Goal: Communication & Community: Answer question/provide support

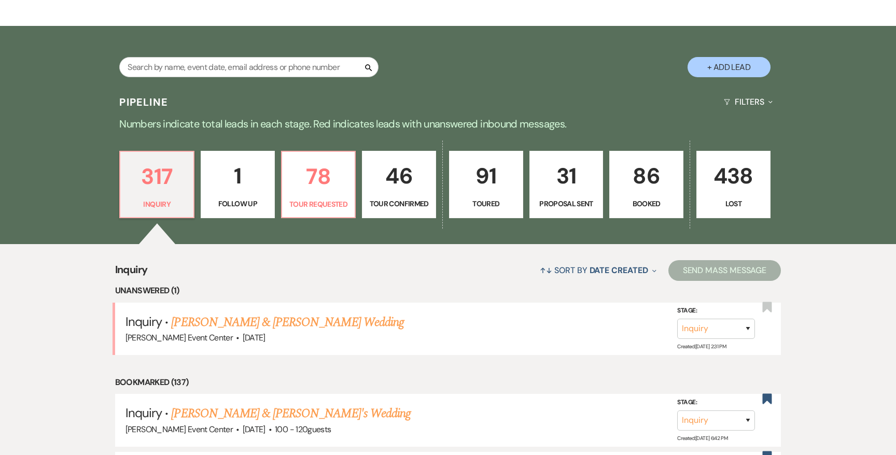
scroll to position [221, 0]
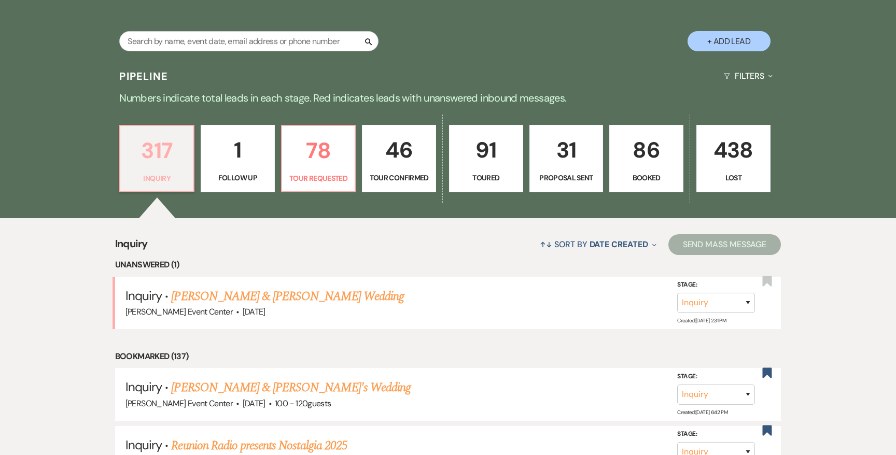
click at [170, 138] on p "317" at bounding box center [157, 150] width 61 height 35
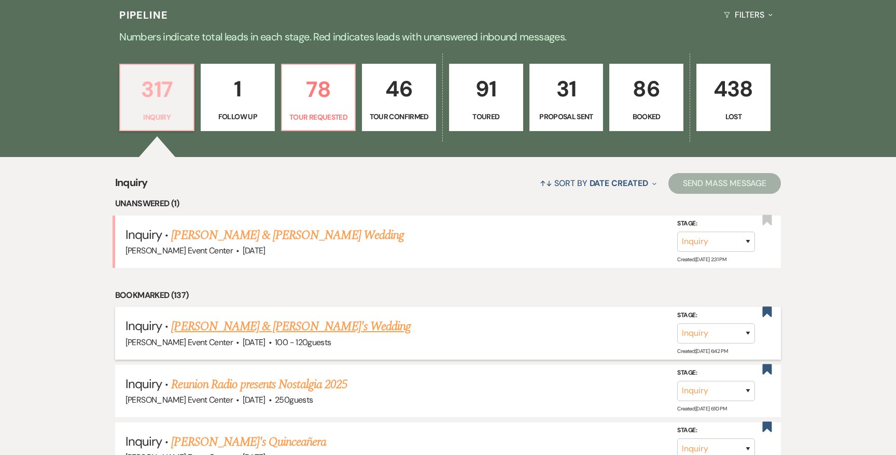
scroll to position [122, 0]
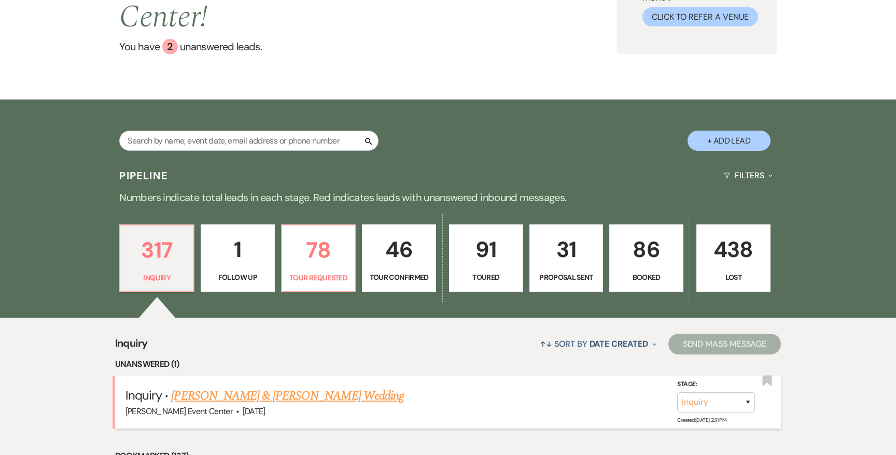
click at [246, 387] on link "[PERSON_NAME] & [PERSON_NAME] Wedding" at bounding box center [287, 396] width 232 height 19
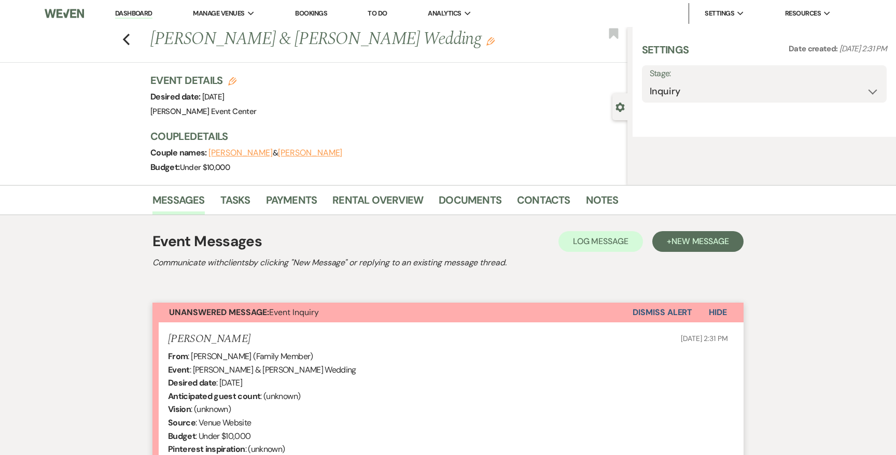
select select "5"
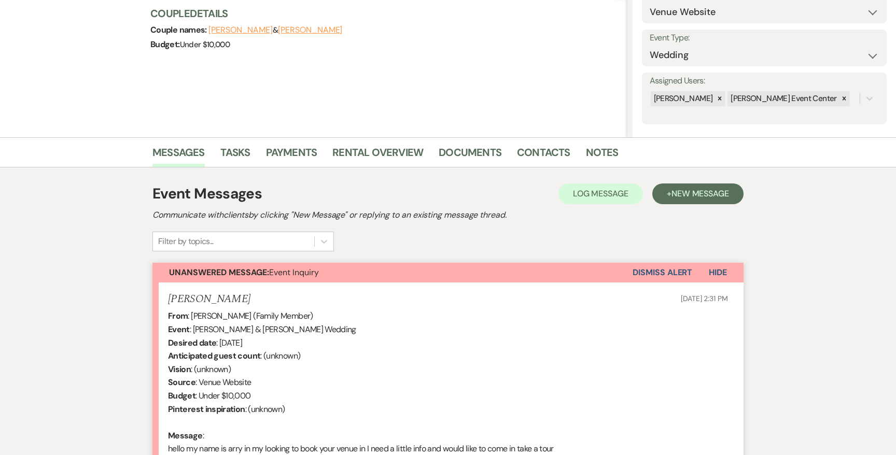
scroll to position [259, 0]
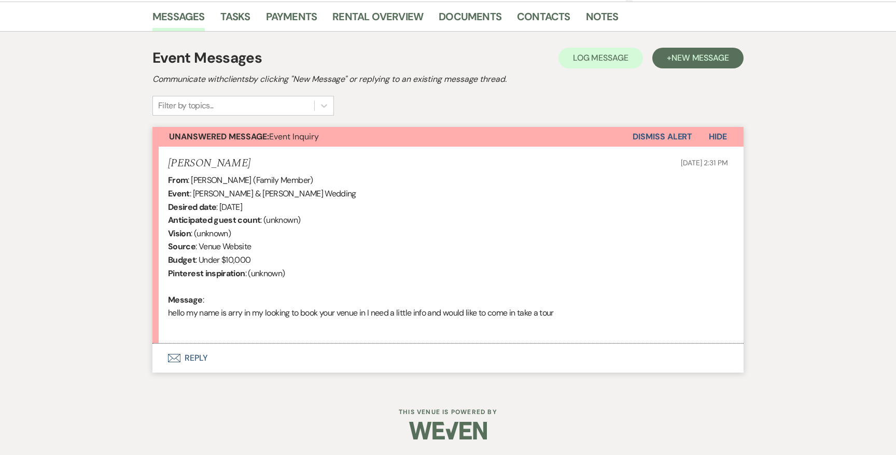
click at [200, 355] on button "Envelope Reply" at bounding box center [448, 358] width 591 height 29
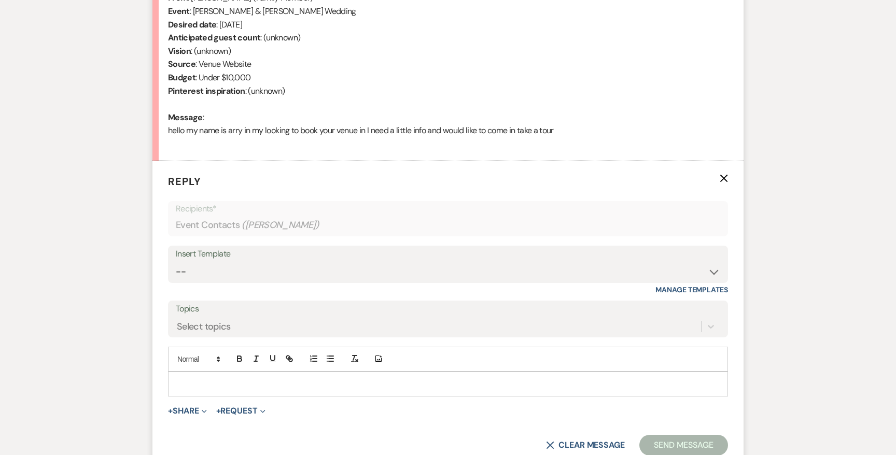
scroll to position [457, 0]
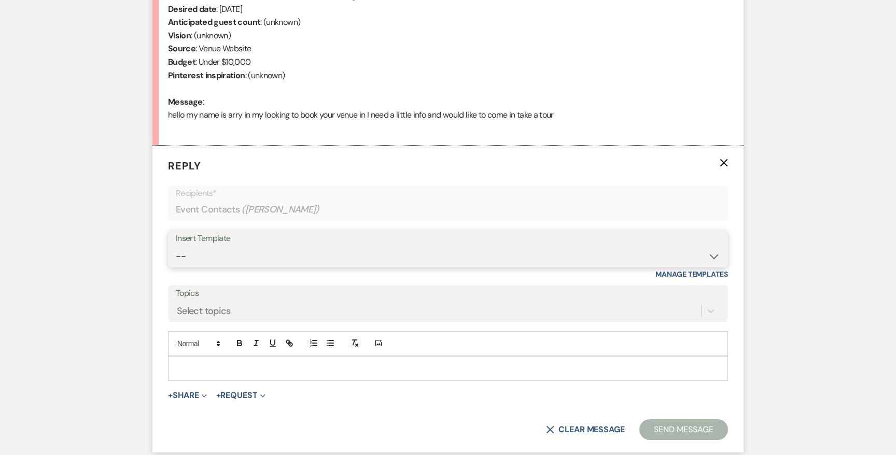
click at [300, 251] on select "-- Weven Planning Portal Introduction (Booked Events) Initial Inquiry Response …" at bounding box center [448, 256] width 545 height 20
select select "2982"
click at [176, 246] on select "-- Weven Planning Portal Introduction (Booked Events) Initial Inquiry Response …" at bounding box center [448, 256] width 545 height 20
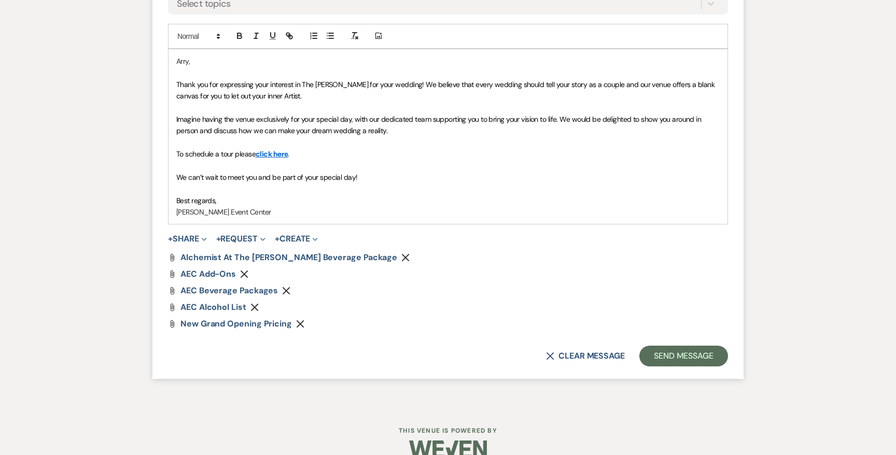
scroll to position [783, 0]
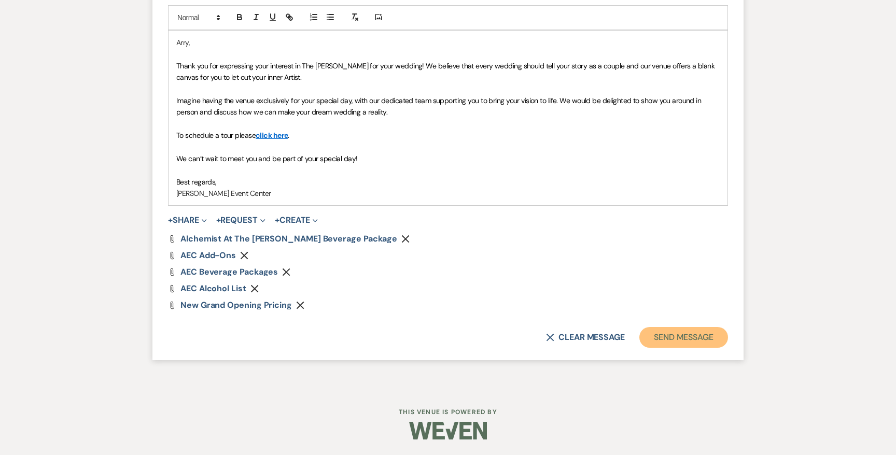
click at [655, 334] on button "Send Message" at bounding box center [684, 337] width 89 height 21
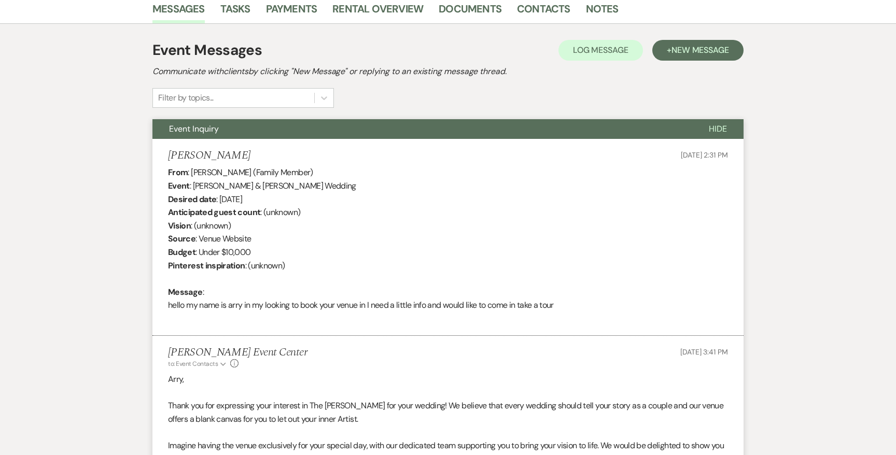
scroll to position [0, 0]
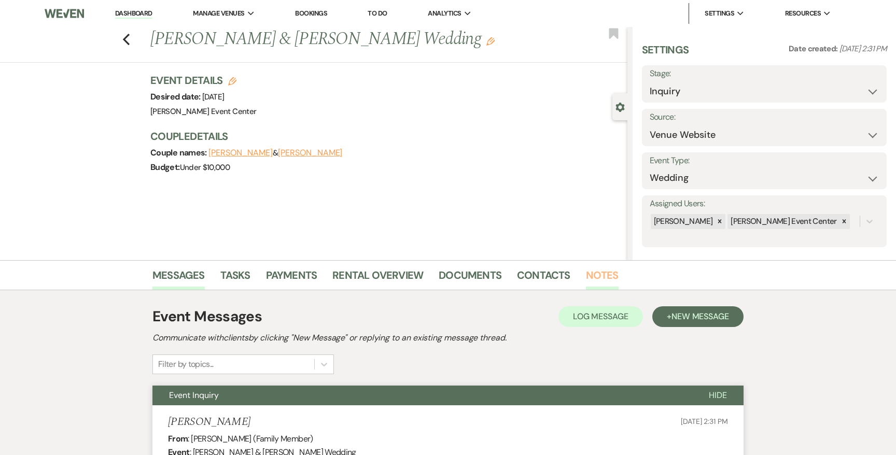
click at [605, 275] on link "Notes" at bounding box center [602, 278] width 33 height 23
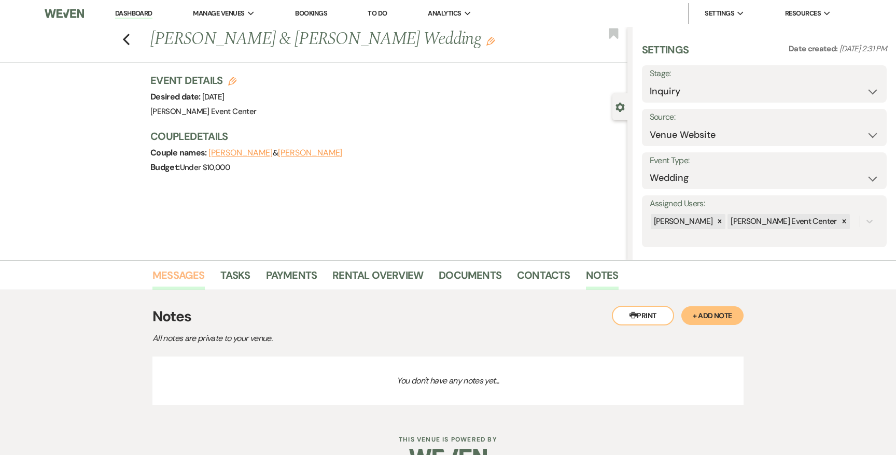
click at [188, 281] on link "Messages" at bounding box center [179, 278] width 52 height 23
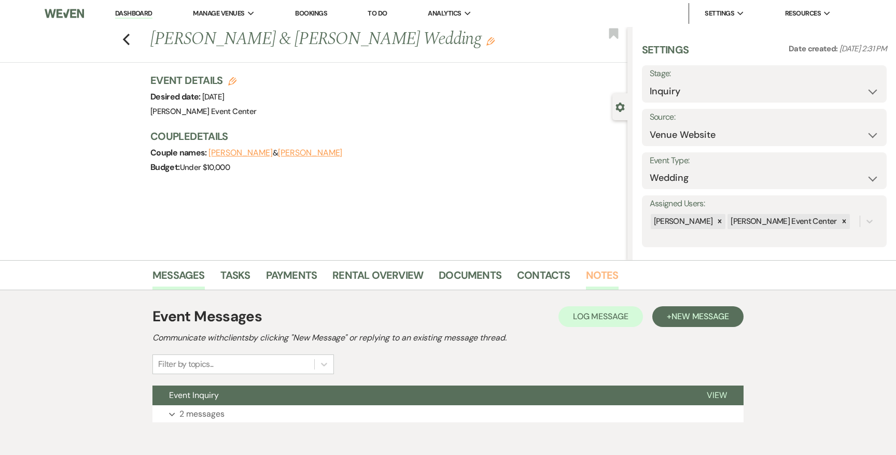
click at [593, 276] on link "Notes" at bounding box center [602, 278] width 33 height 23
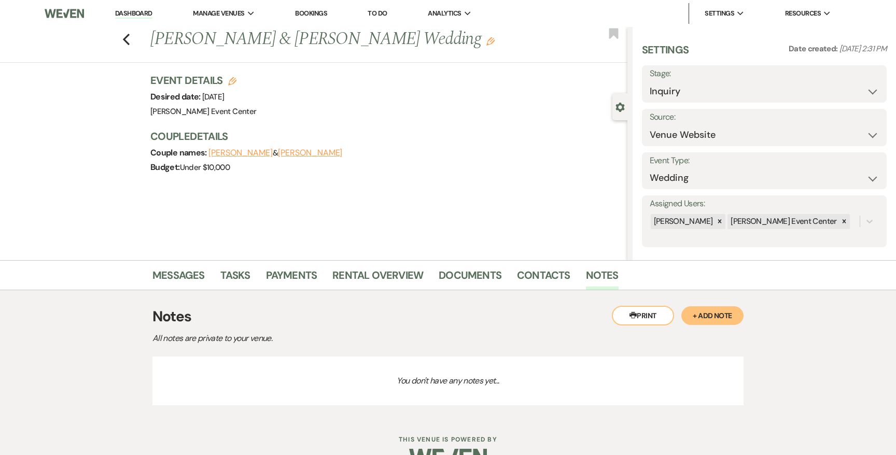
click at [721, 318] on button "+ Add Note" at bounding box center [713, 316] width 62 height 19
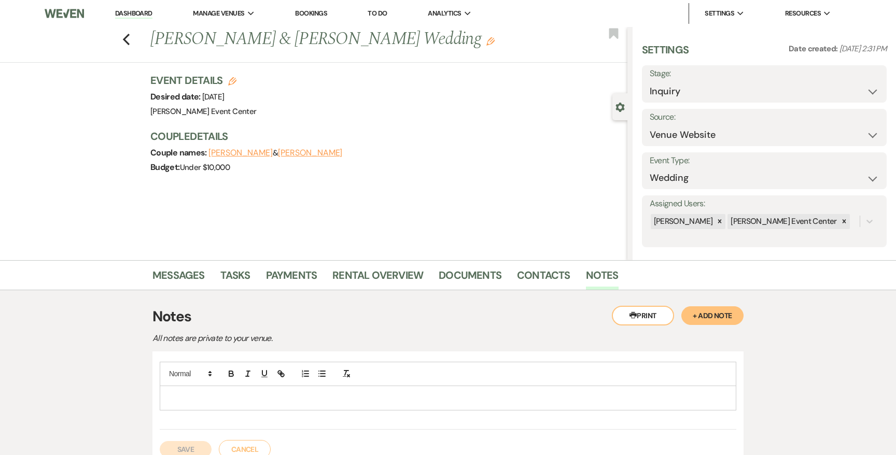
click at [223, 410] on div at bounding box center [448, 396] width 577 height 68
click at [226, 408] on div at bounding box center [448, 398] width 576 height 24
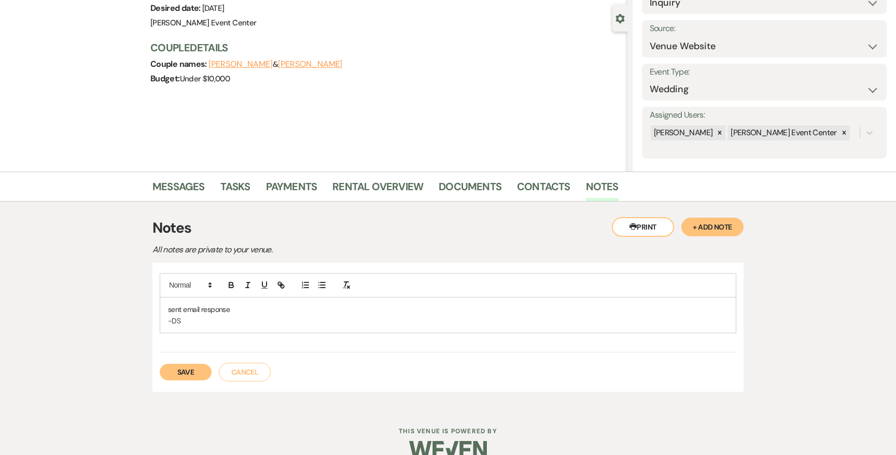
scroll to position [100, 0]
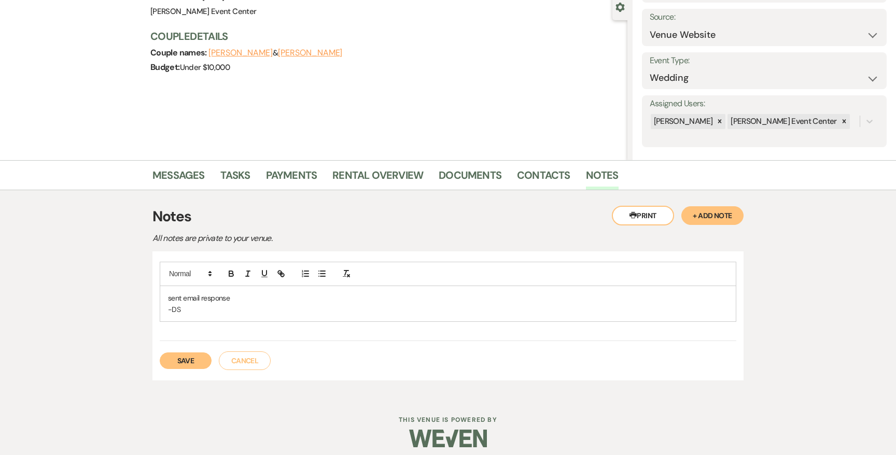
click at [180, 361] on button "Save" at bounding box center [186, 361] width 52 height 17
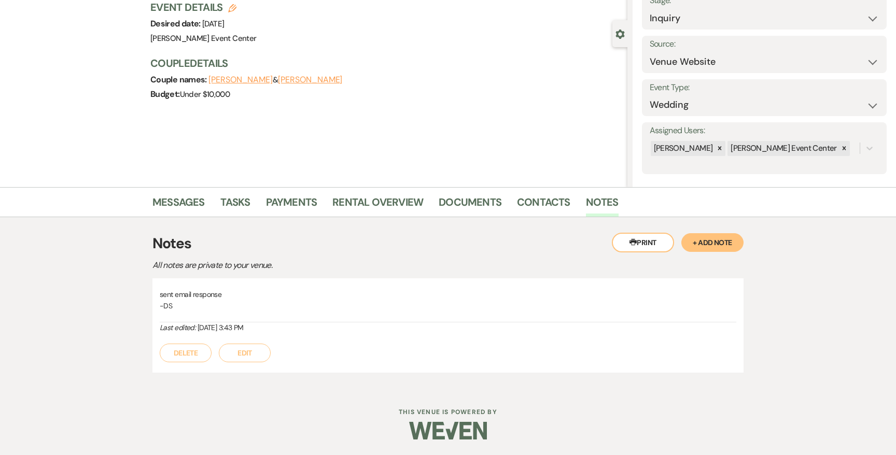
scroll to position [0, 0]
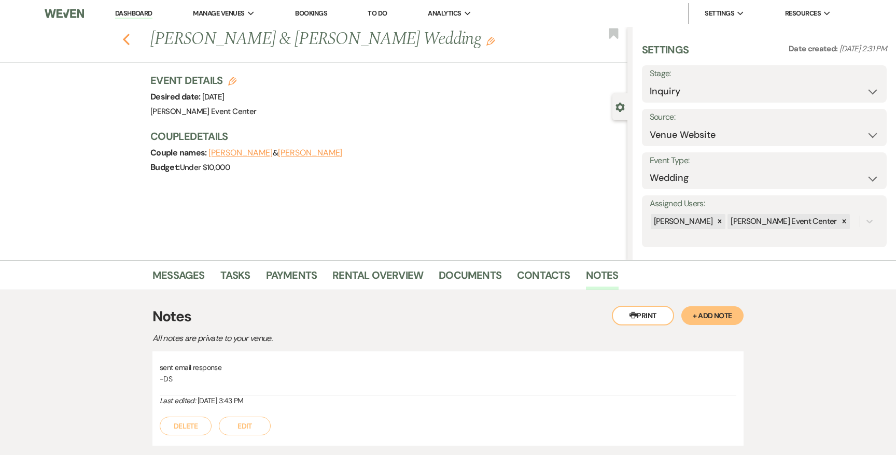
click at [130, 39] on icon "Previous" at bounding box center [126, 39] width 8 height 12
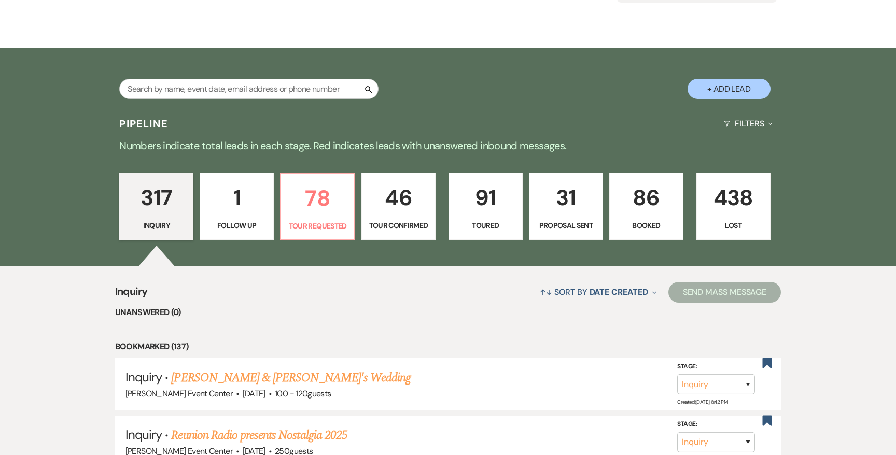
scroll to position [105, 0]
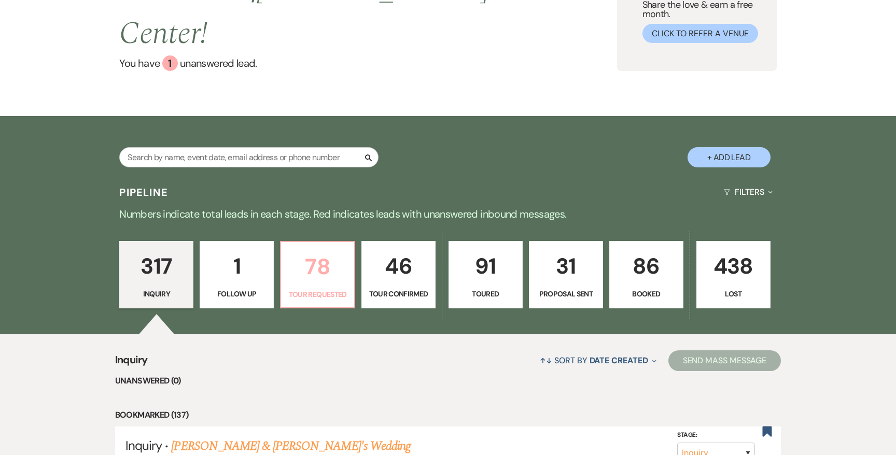
click at [317, 249] on p "78" at bounding box center [317, 266] width 61 height 35
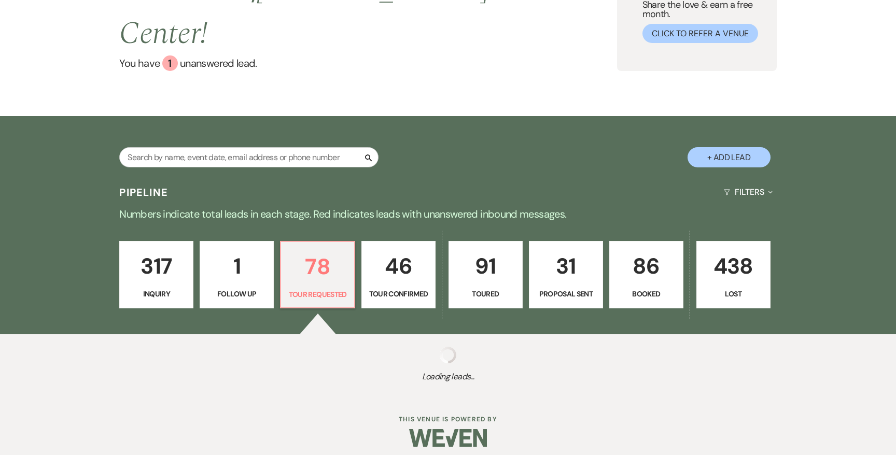
scroll to position [105, 0]
select select "2"
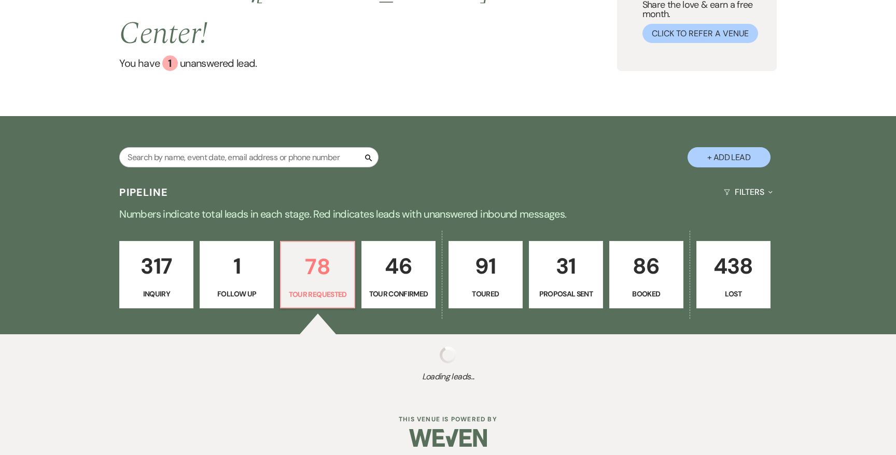
select select "2"
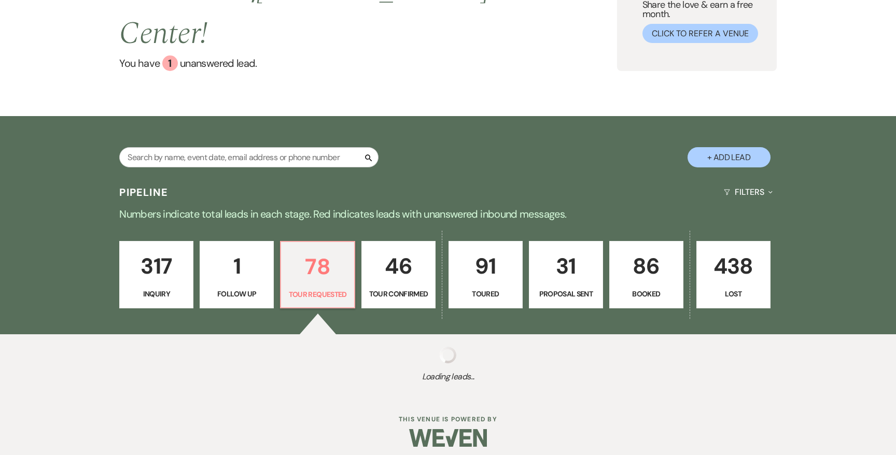
select select "2"
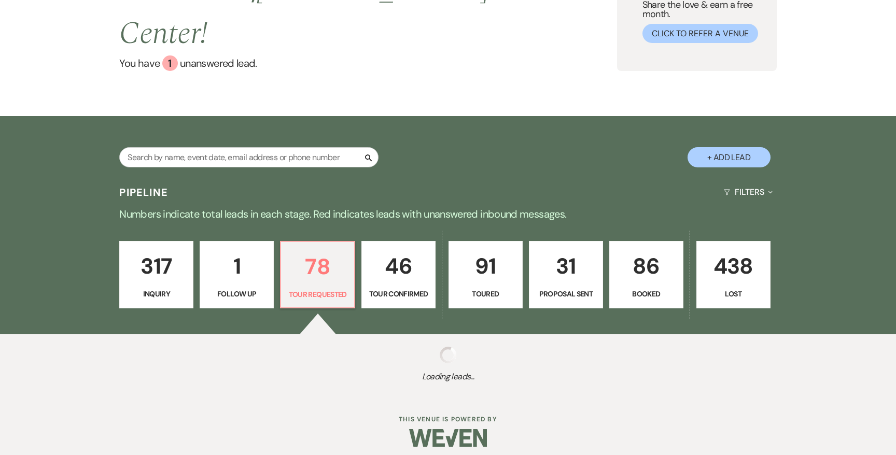
select select "2"
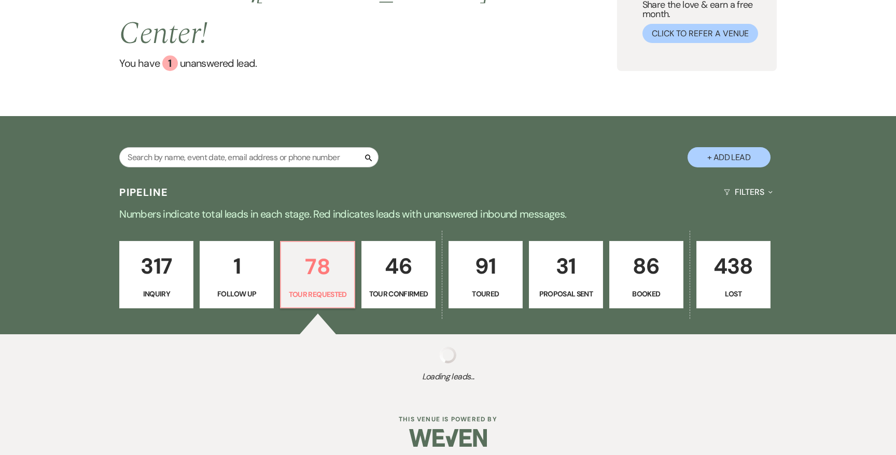
select select "2"
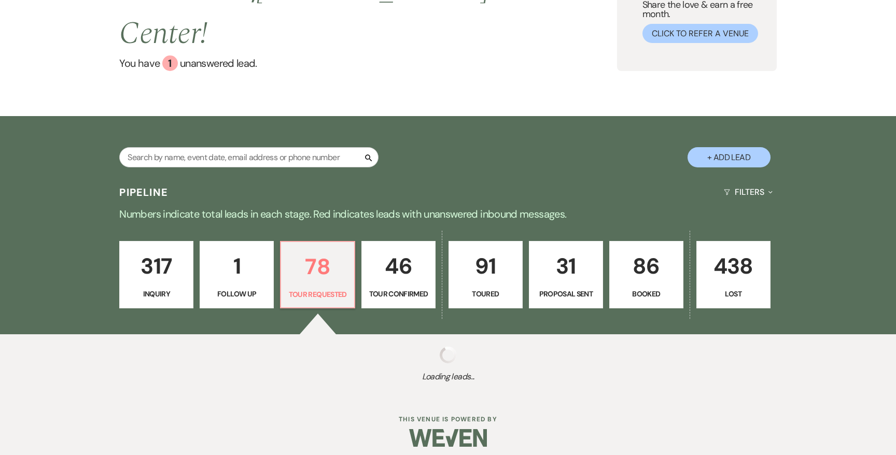
select select "2"
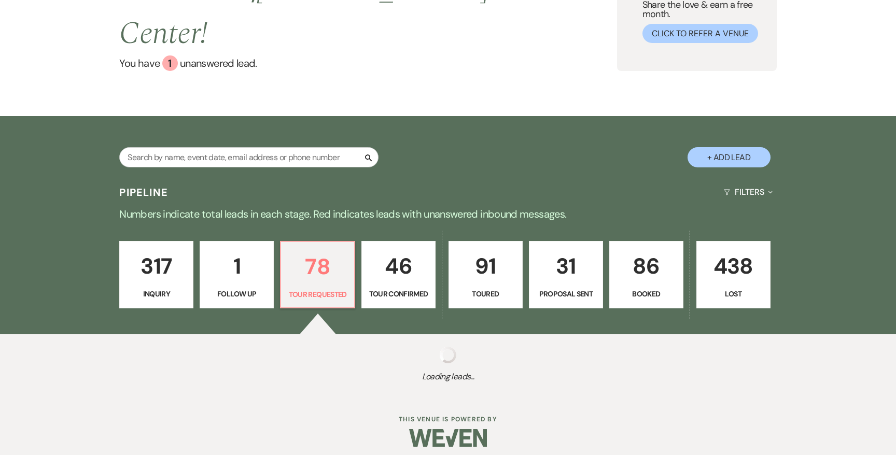
select select "2"
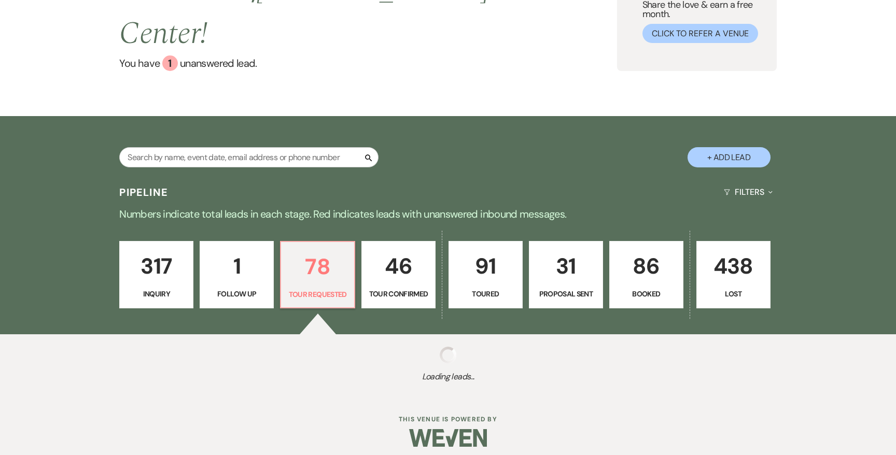
select select "2"
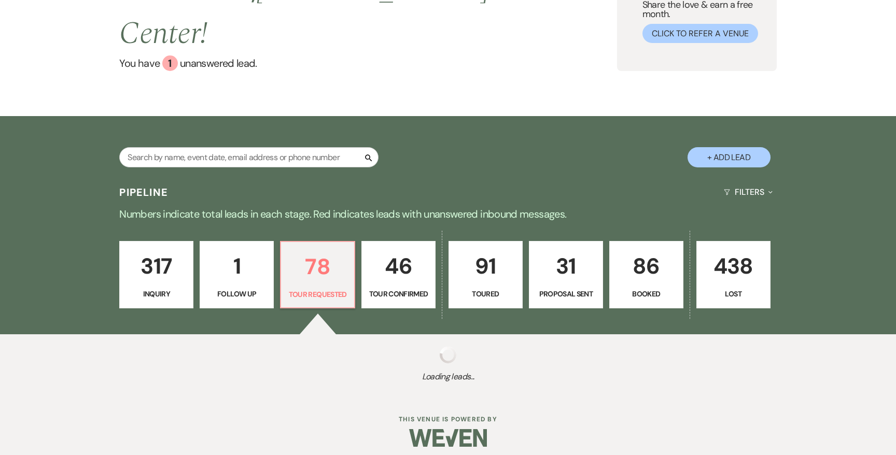
select select "2"
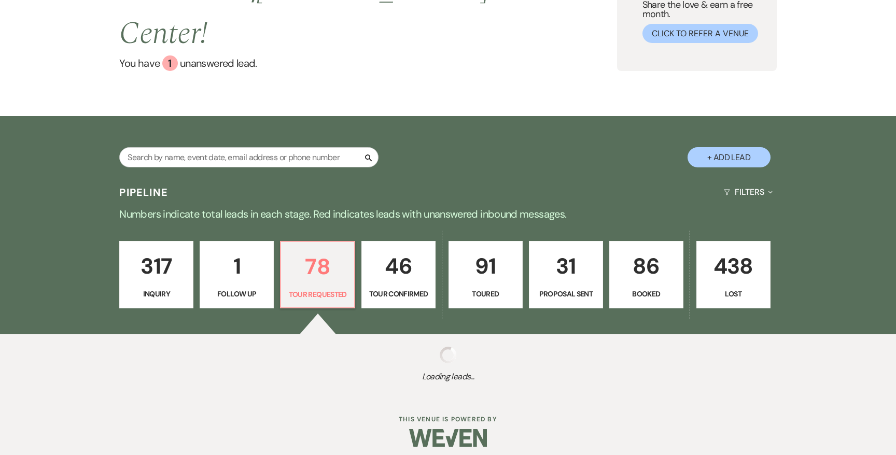
select select "2"
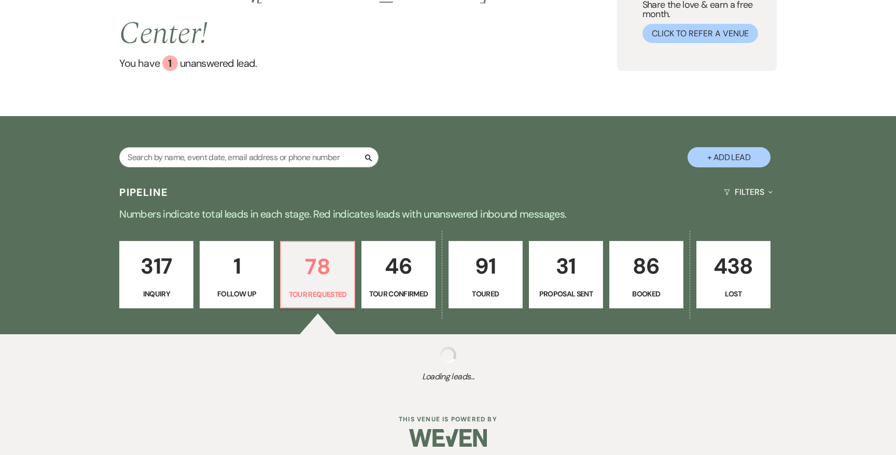
select select "2"
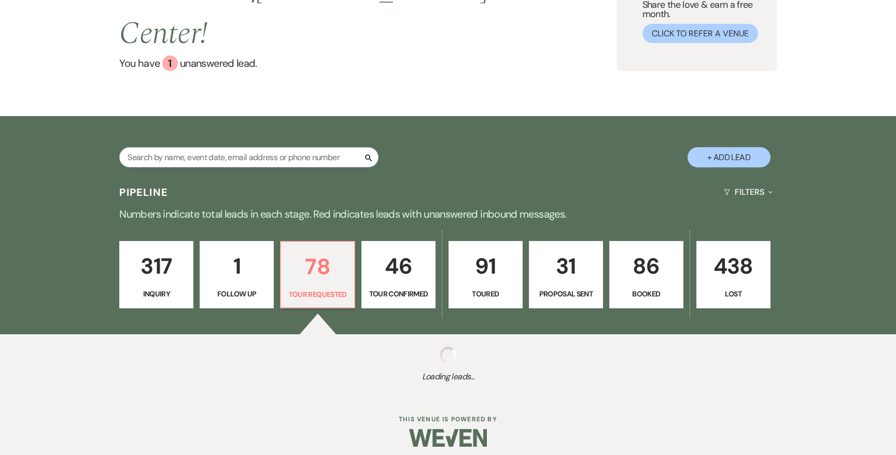
select select "2"
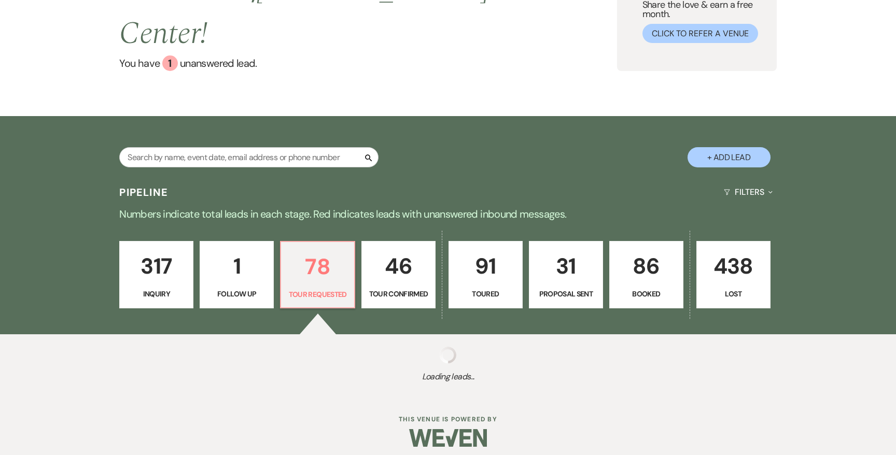
select select "2"
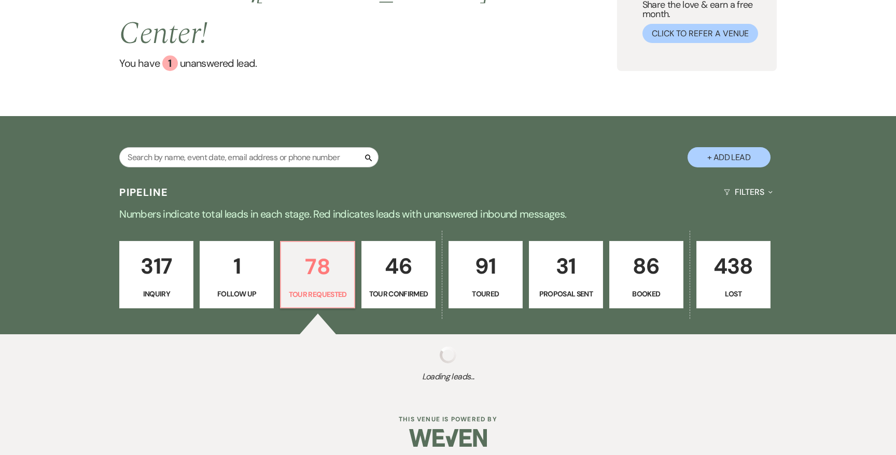
select select "2"
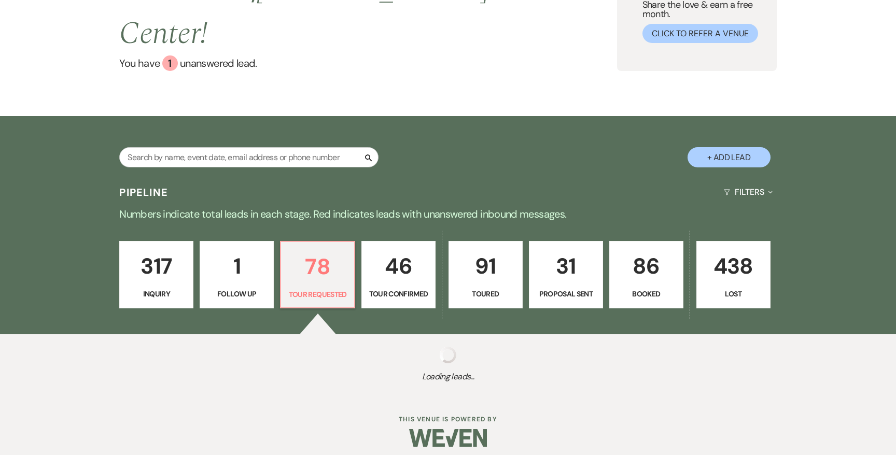
select select "2"
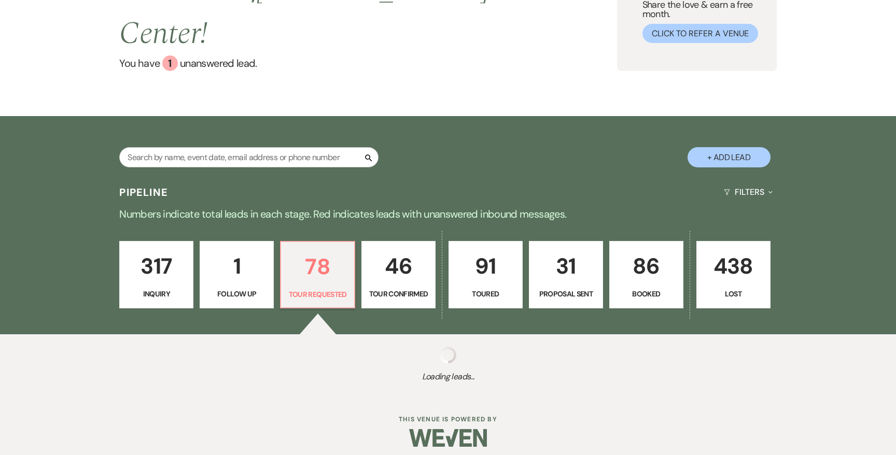
select select "2"
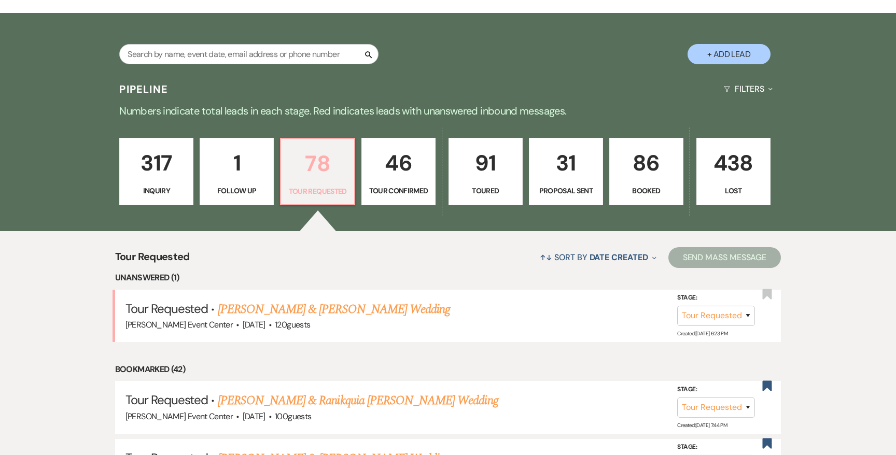
scroll to position [220, 0]
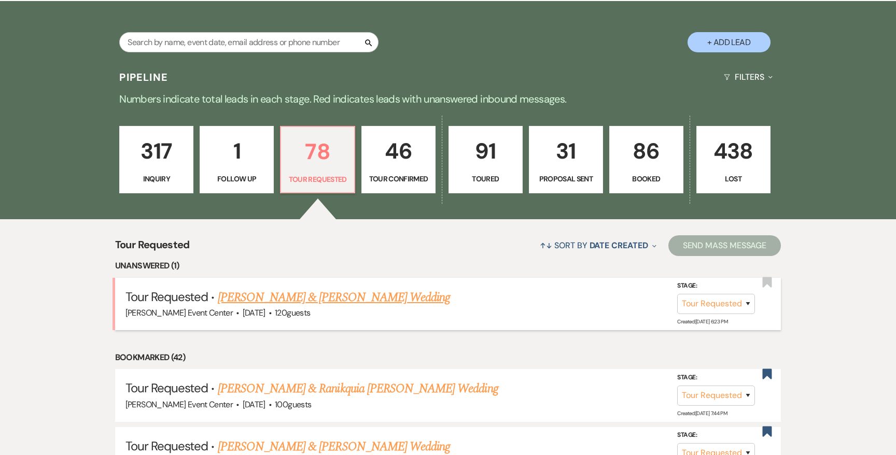
click at [341, 288] on link "[PERSON_NAME] & [PERSON_NAME] Wedding" at bounding box center [334, 297] width 232 height 19
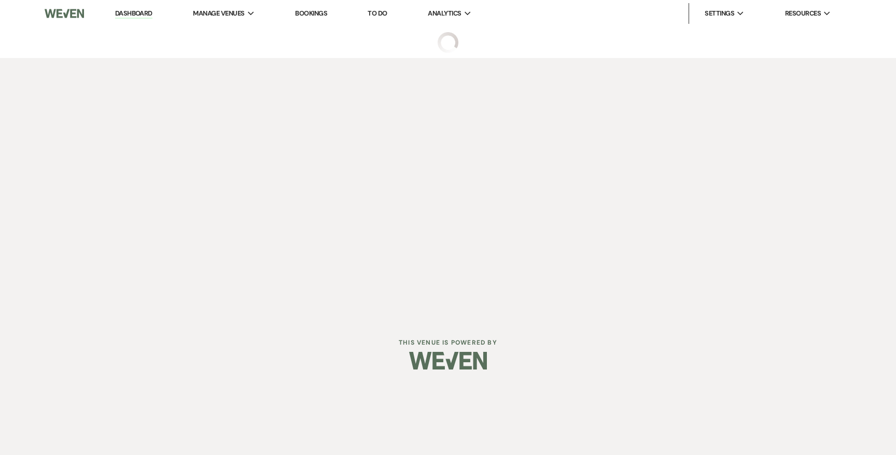
select select "2"
select select "5"
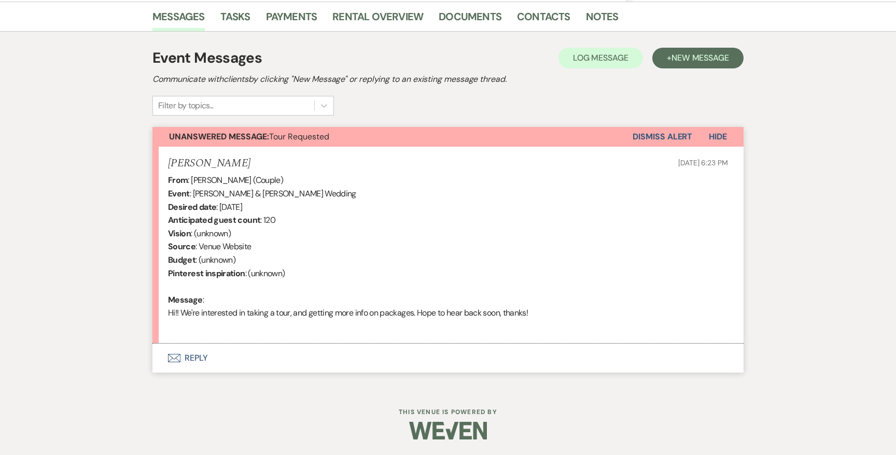
scroll to position [256, 0]
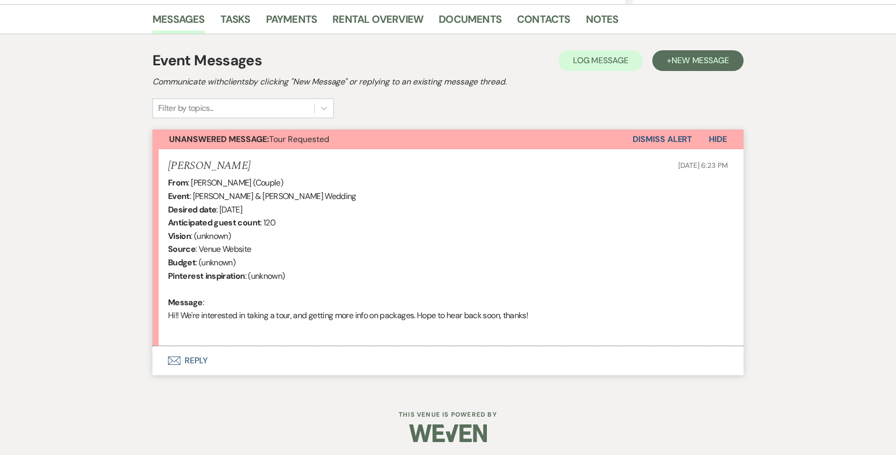
click at [201, 356] on button "Envelope Reply" at bounding box center [448, 360] width 591 height 29
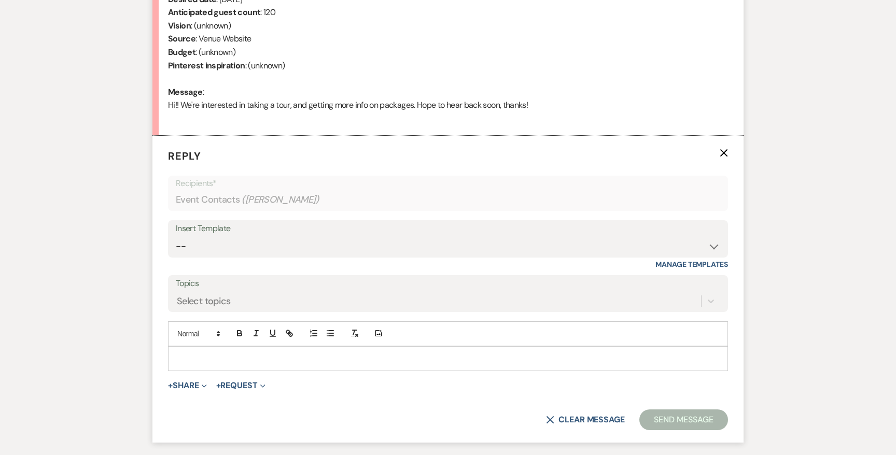
scroll to position [438, 0]
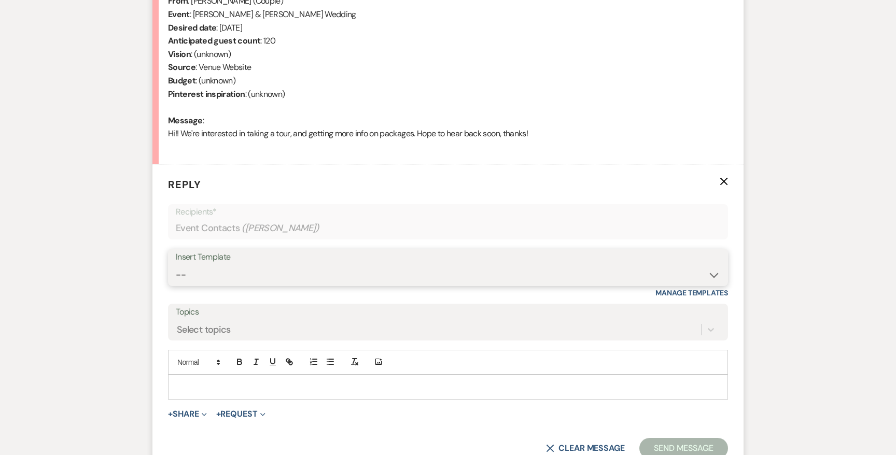
click at [385, 273] on select "-- Weven Planning Portal Introduction (Booked Events) Initial Inquiry Response …" at bounding box center [448, 275] width 545 height 20
select select "2982"
click at [176, 265] on select "-- Weven Planning Portal Introduction (Booked Events) Initial Inquiry Response …" at bounding box center [448, 275] width 545 height 20
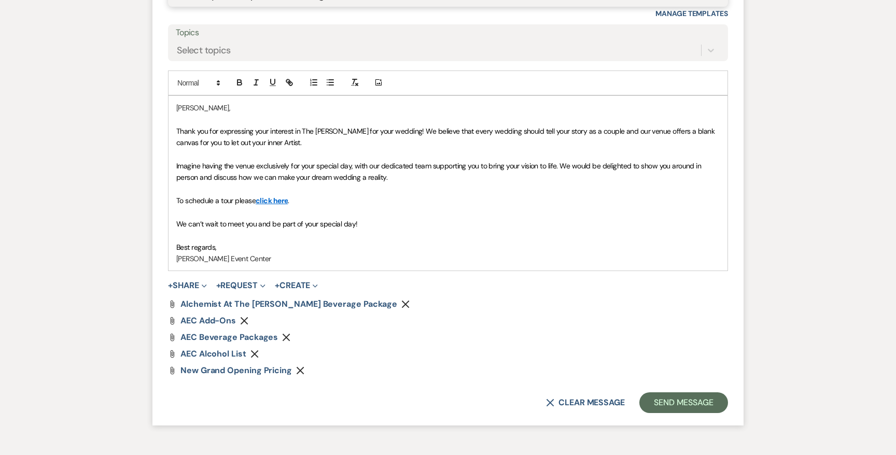
scroll to position [783, 0]
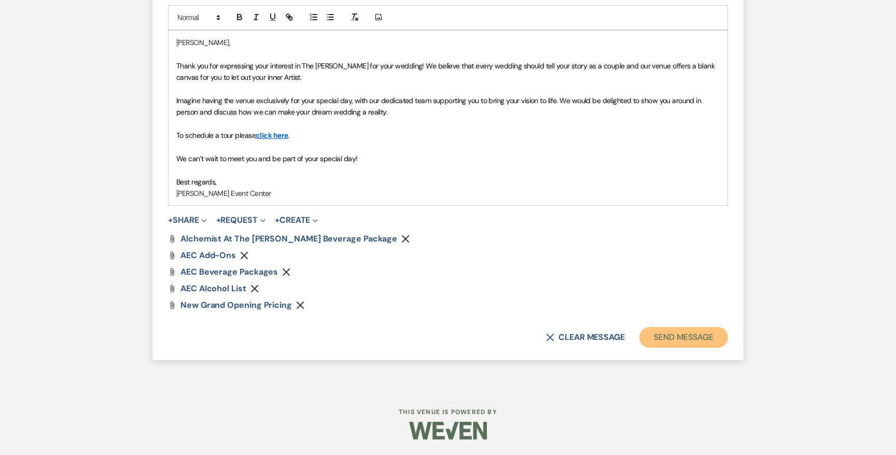
click at [671, 340] on button "Send Message" at bounding box center [684, 337] width 89 height 21
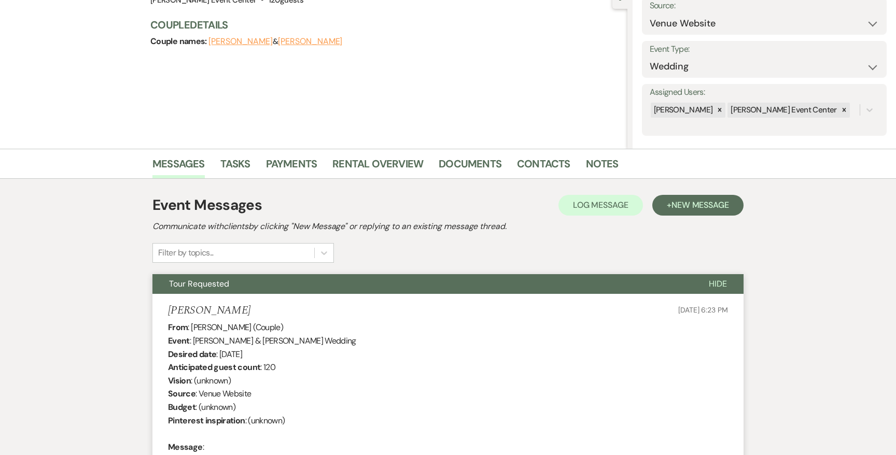
scroll to position [0, 0]
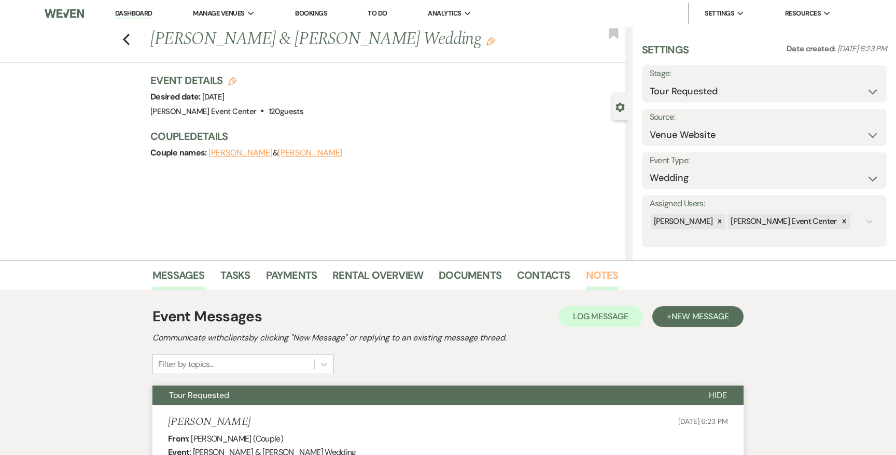
click at [608, 274] on link "Notes" at bounding box center [602, 278] width 33 height 23
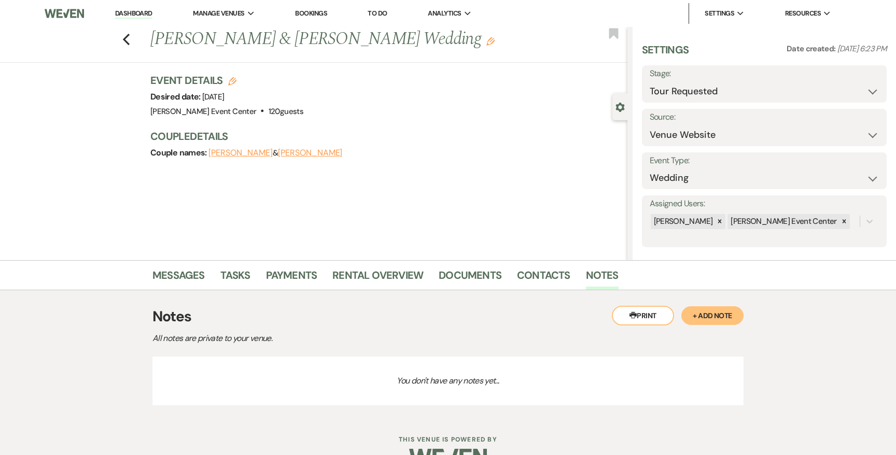
click at [708, 317] on button "+ Add Note" at bounding box center [713, 316] width 62 height 19
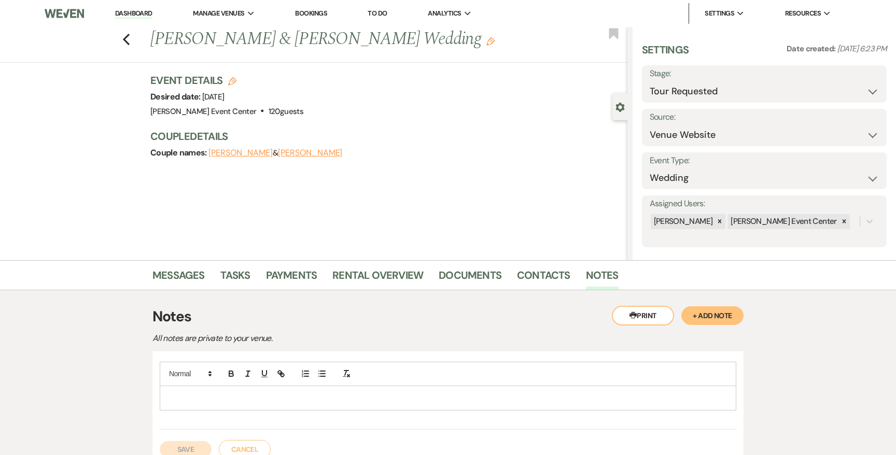
click at [380, 393] on p at bounding box center [448, 398] width 560 height 11
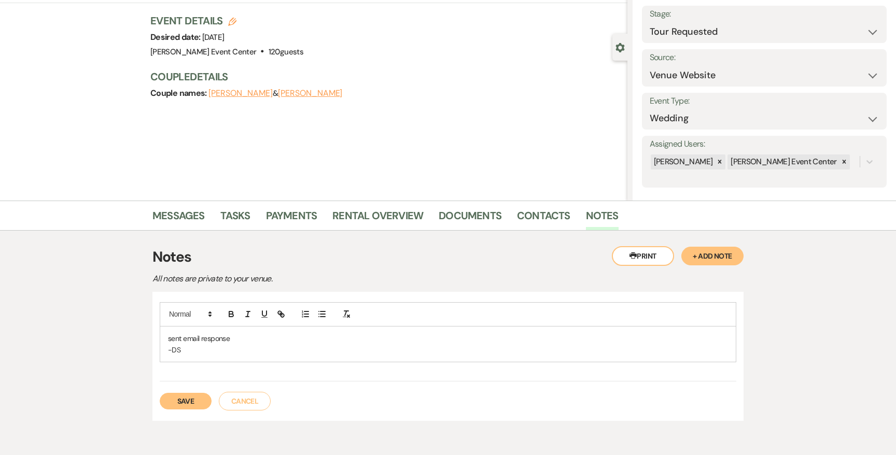
scroll to position [73, 0]
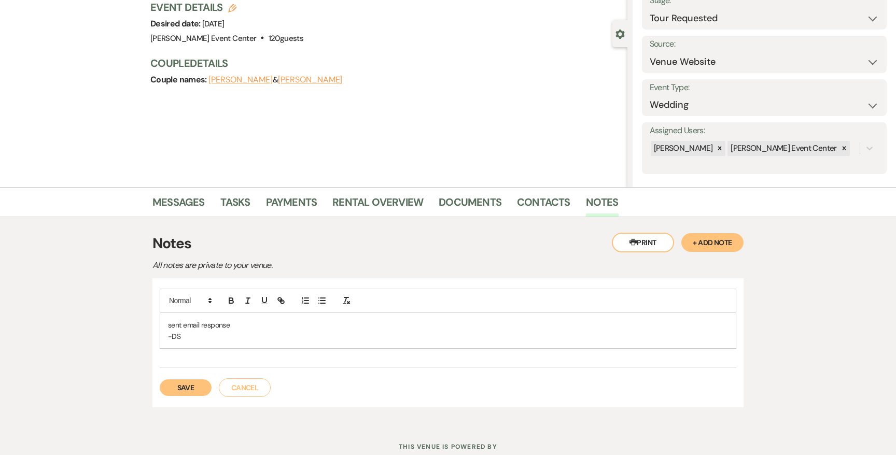
click at [201, 389] on button "Save" at bounding box center [186, 388] width 52 height 17
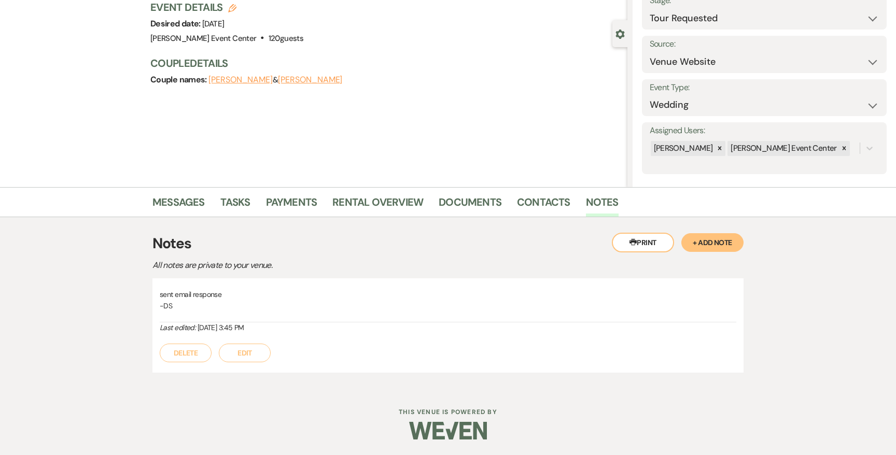
scroll to position [0, 0]
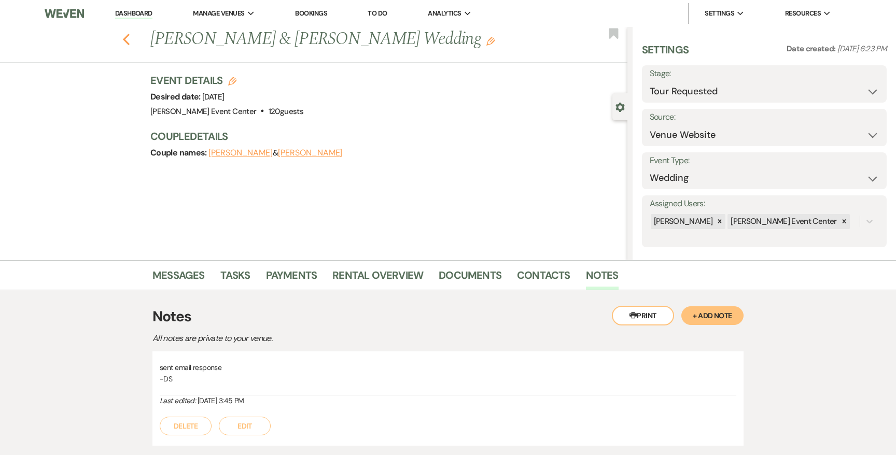
click at [125, 39] on use "button" at bounding box center [126, 39] width 7 height 11
select select "2"
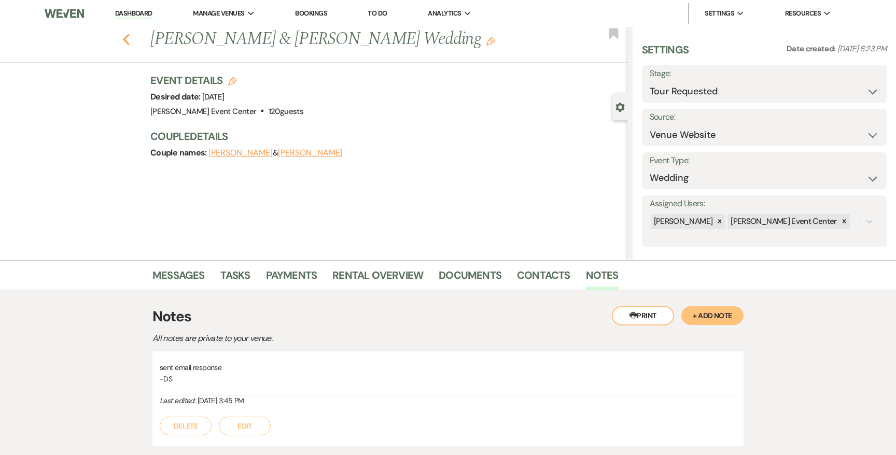
select select "2"
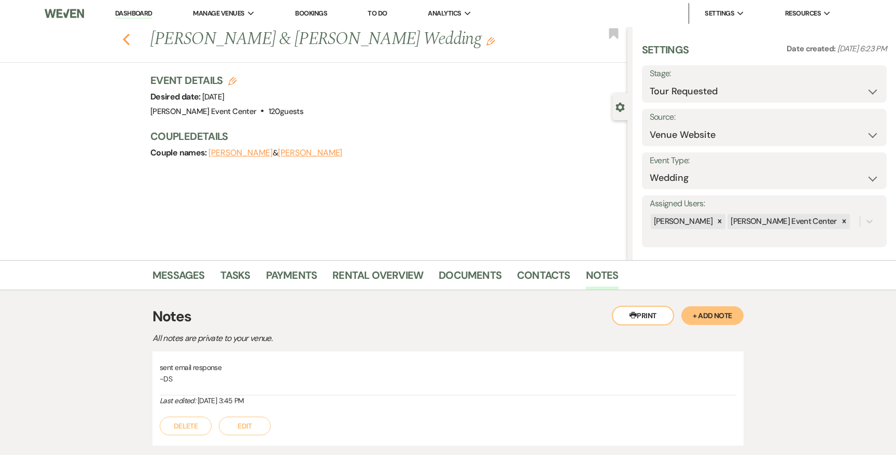
select select "2"
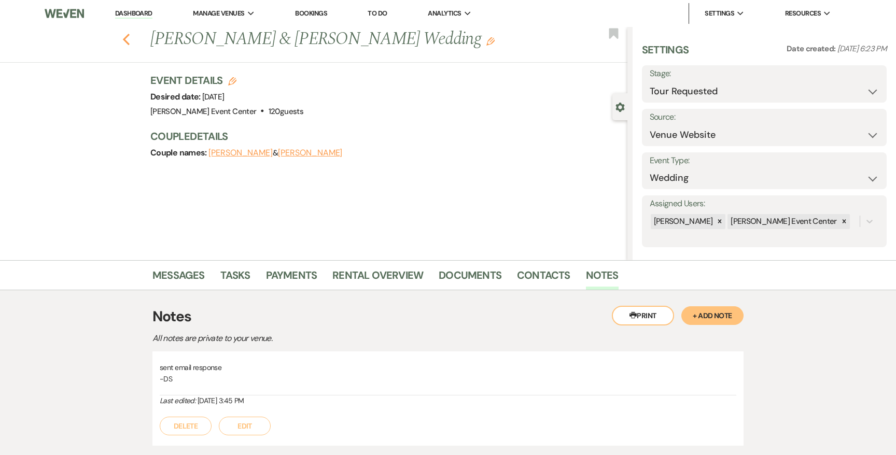
select select "2"
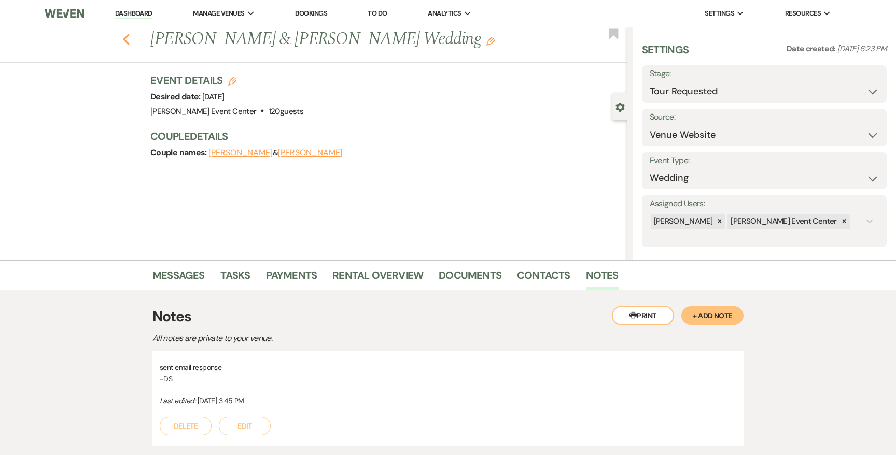
select select "2"
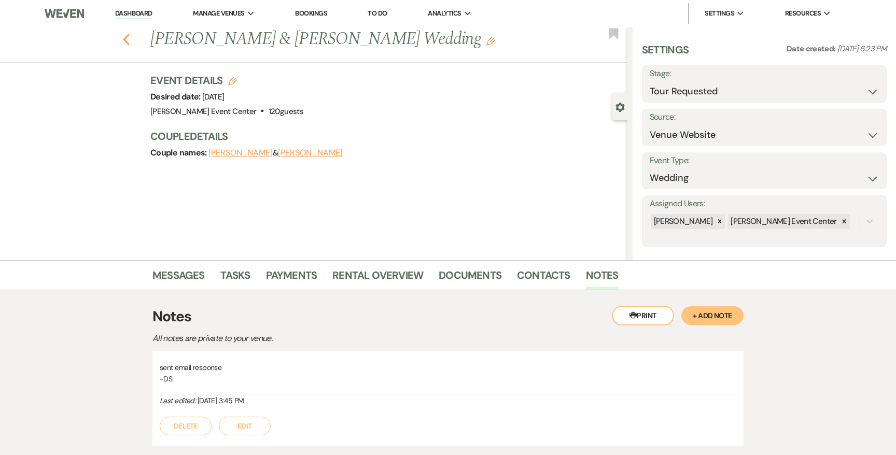
select select "2"
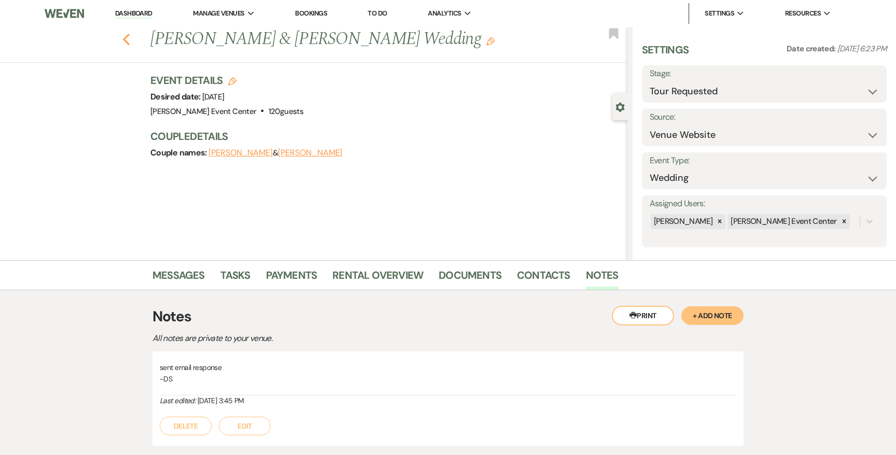
select select "2"
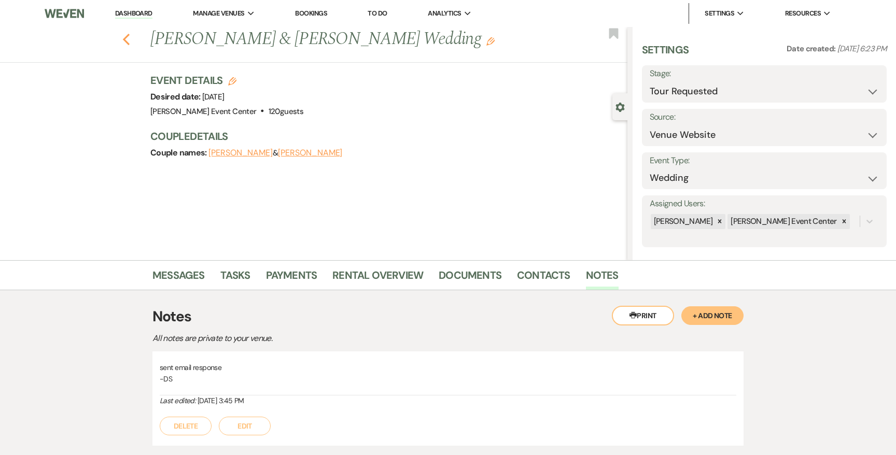
select select "2"
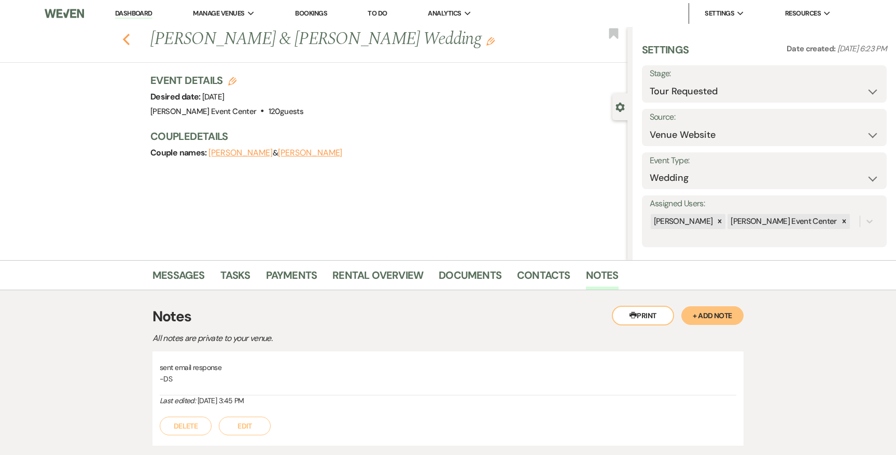
select select "2"
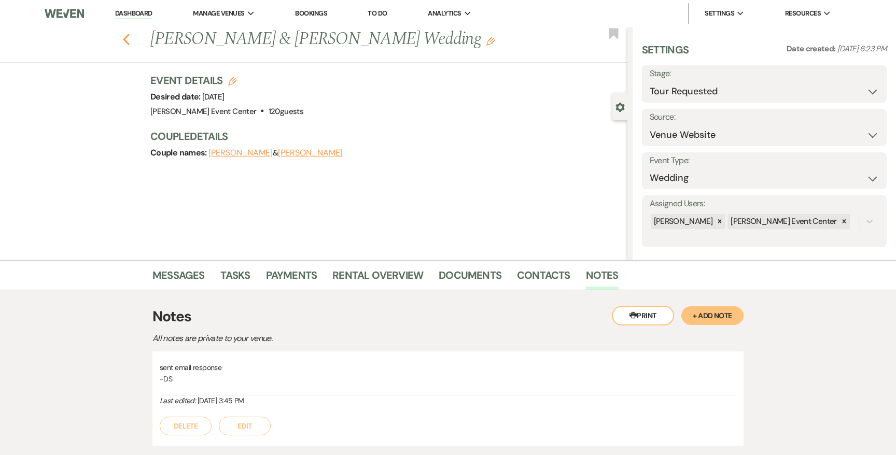
select select "2"
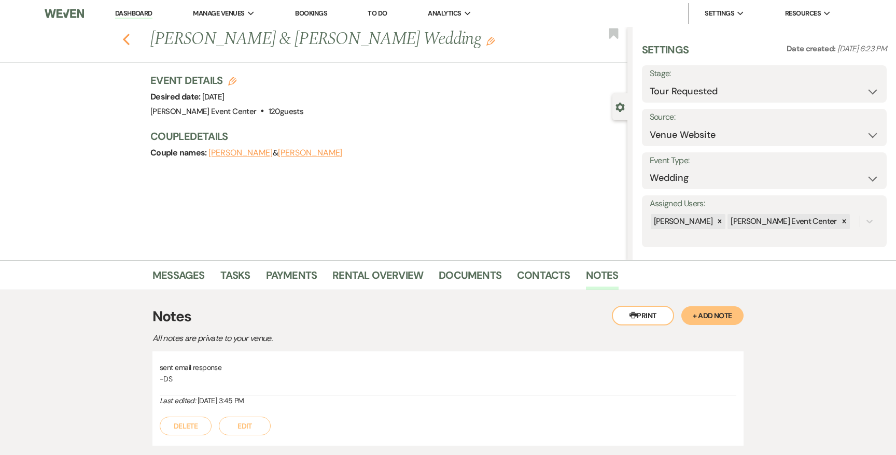
select select "2"
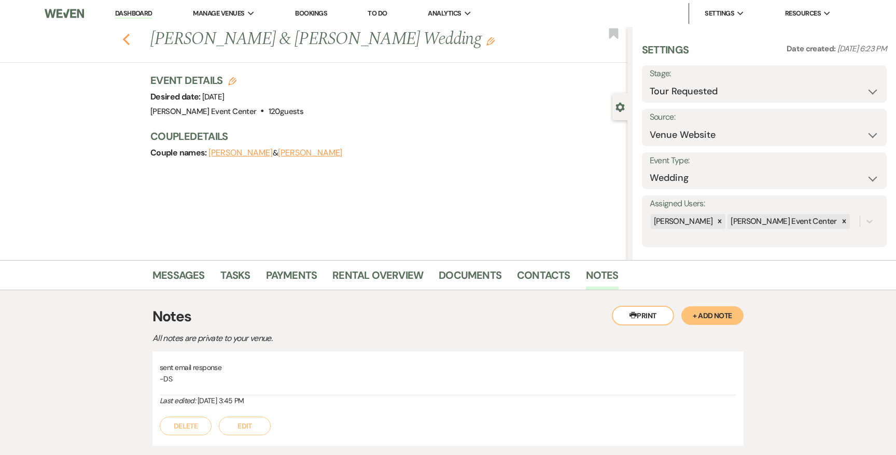
select select "2"
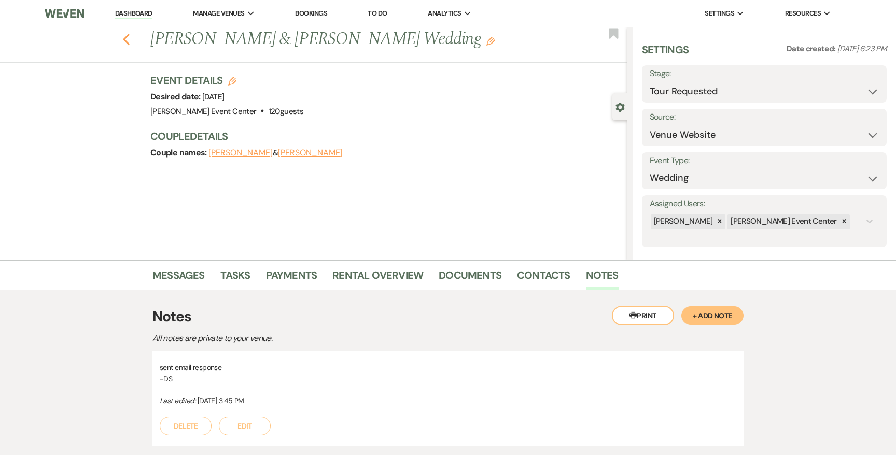
select select "2"
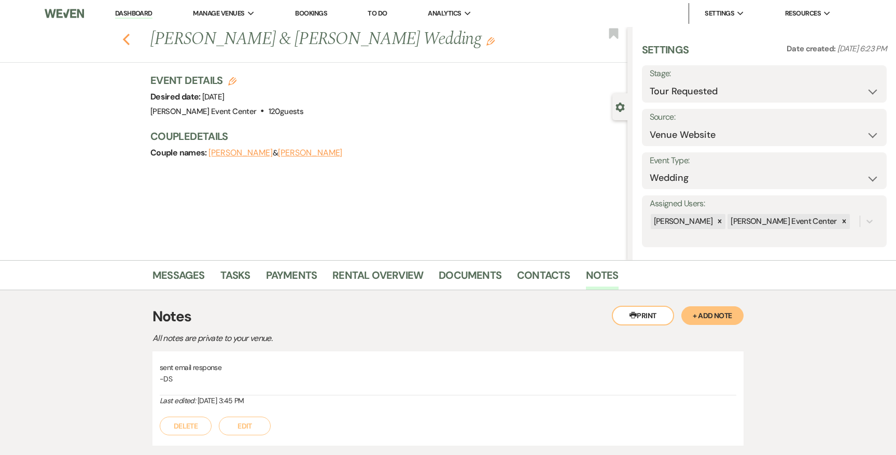
select select "2"
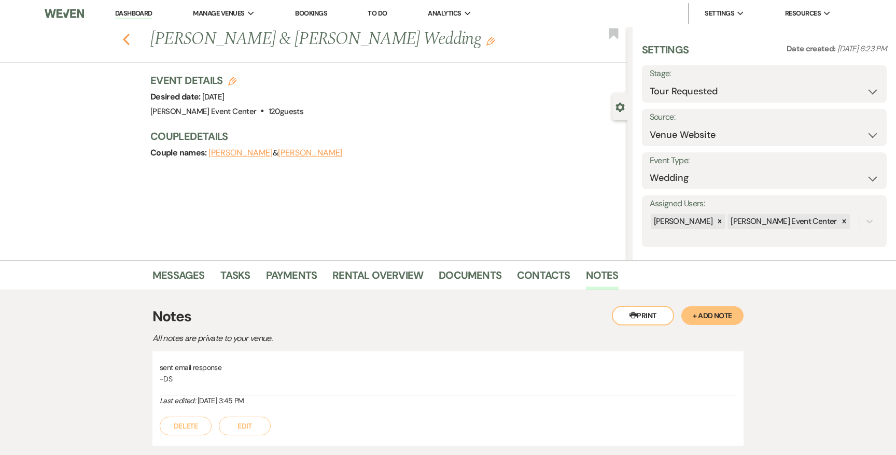
select select "2"
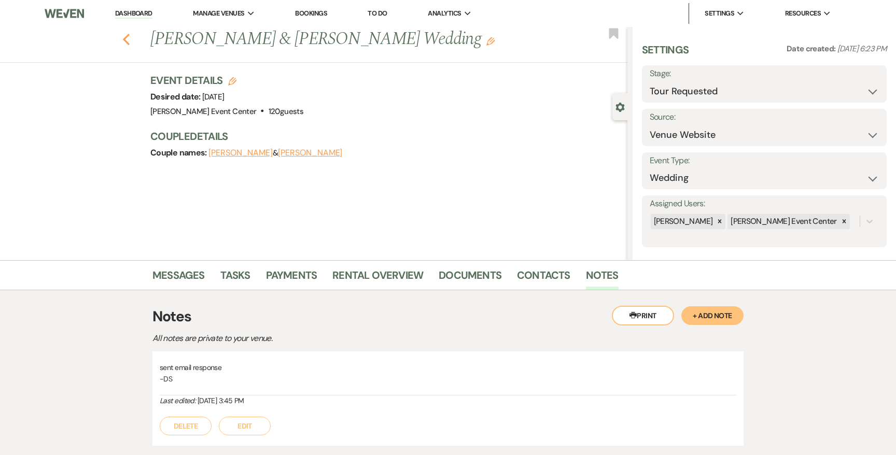
select select "2"
